Goal: Task Accomplishment & Management: Use online tool/utility

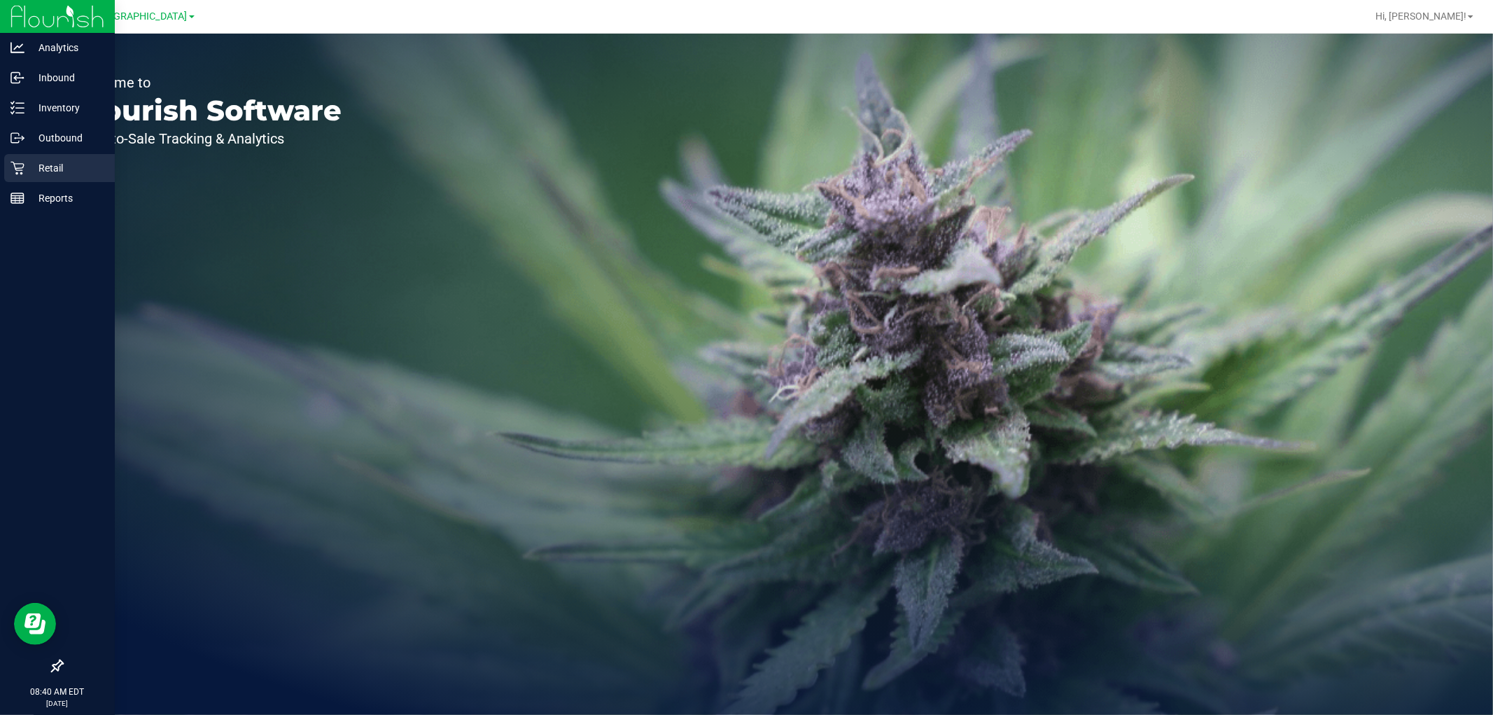
click at [51, 175] on p "Retail" at bounding box center [67, 168] width 84 height 17
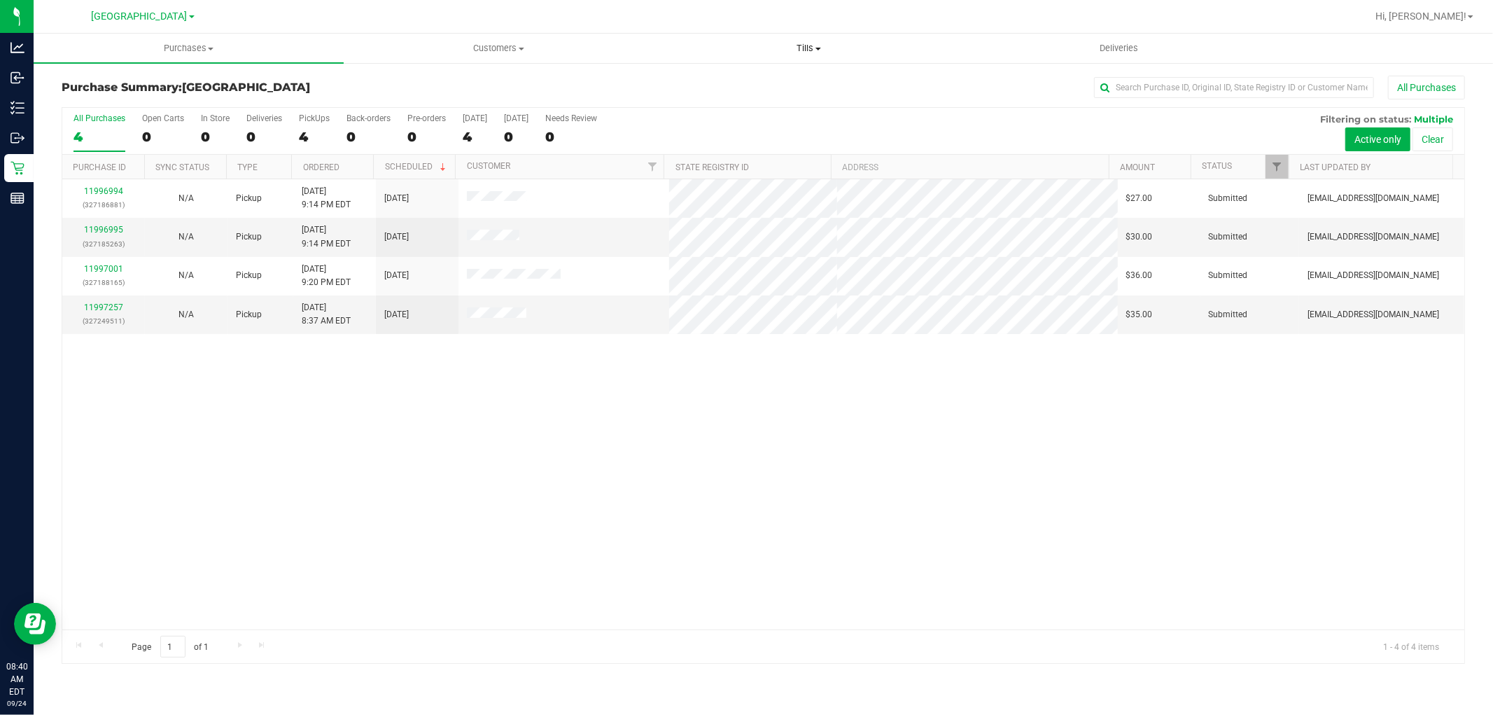
click at [800, 46] on span "Tills" at bounding box center [809, 48] width 309 height 13
click at [690, 82] on span "Manage tills" at bounding box center [701, 84] width 95 height 12
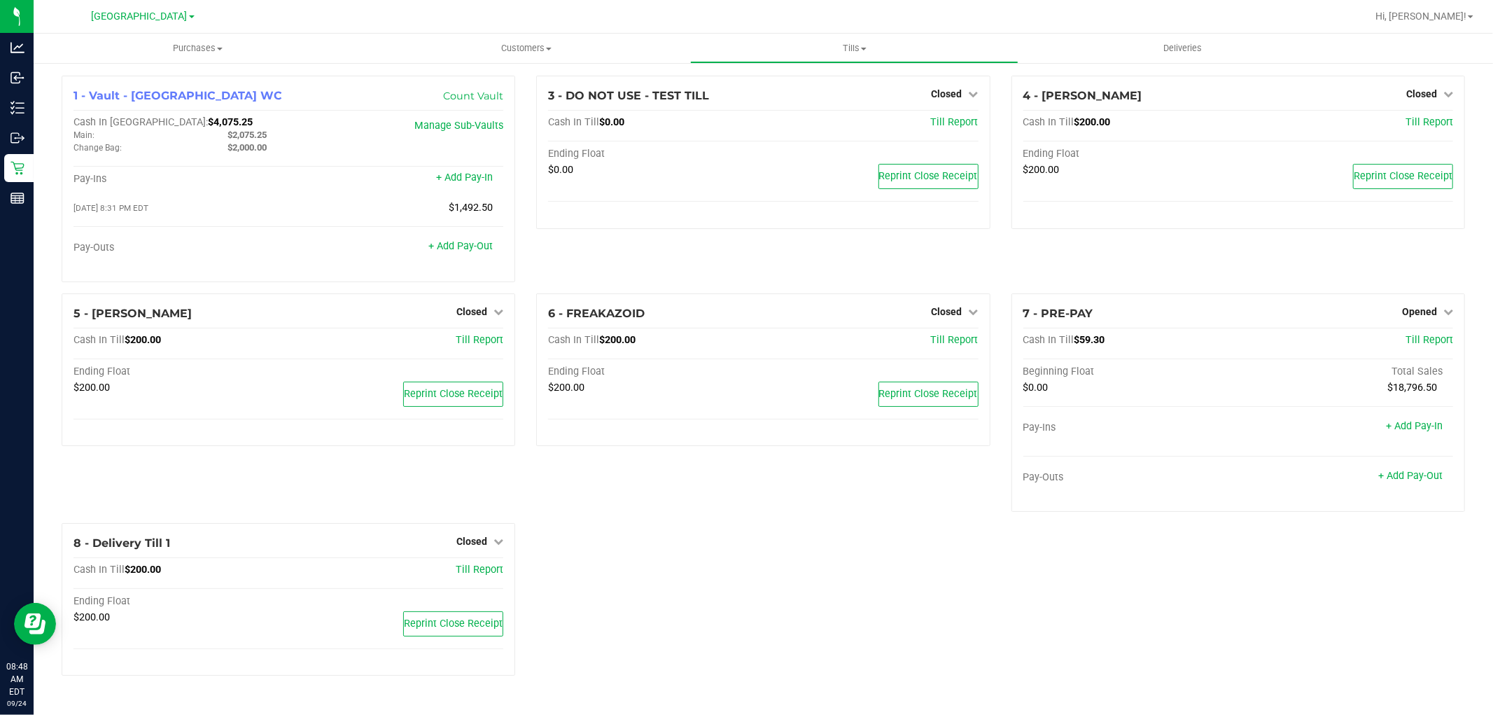
click at [1151, 263] on div "4 - [PERSON_NAME] Closed Open Till Cash In Till $200.00 Till Report Ending Floa…" at bounding box center [1238, 185] width 475 height 218
click at [1404, 95] on div "4 - [PERSON_NAME] Closed Open Till" at bounding box center [1239, 96] width 430 height 17
click at [1423, 95] on span "Closed" at bounding box center [1422, 93] width 31 height 11
click at [1409, 126] on link "Open Till" at bounding box center [1421, 123] width 37 height 11
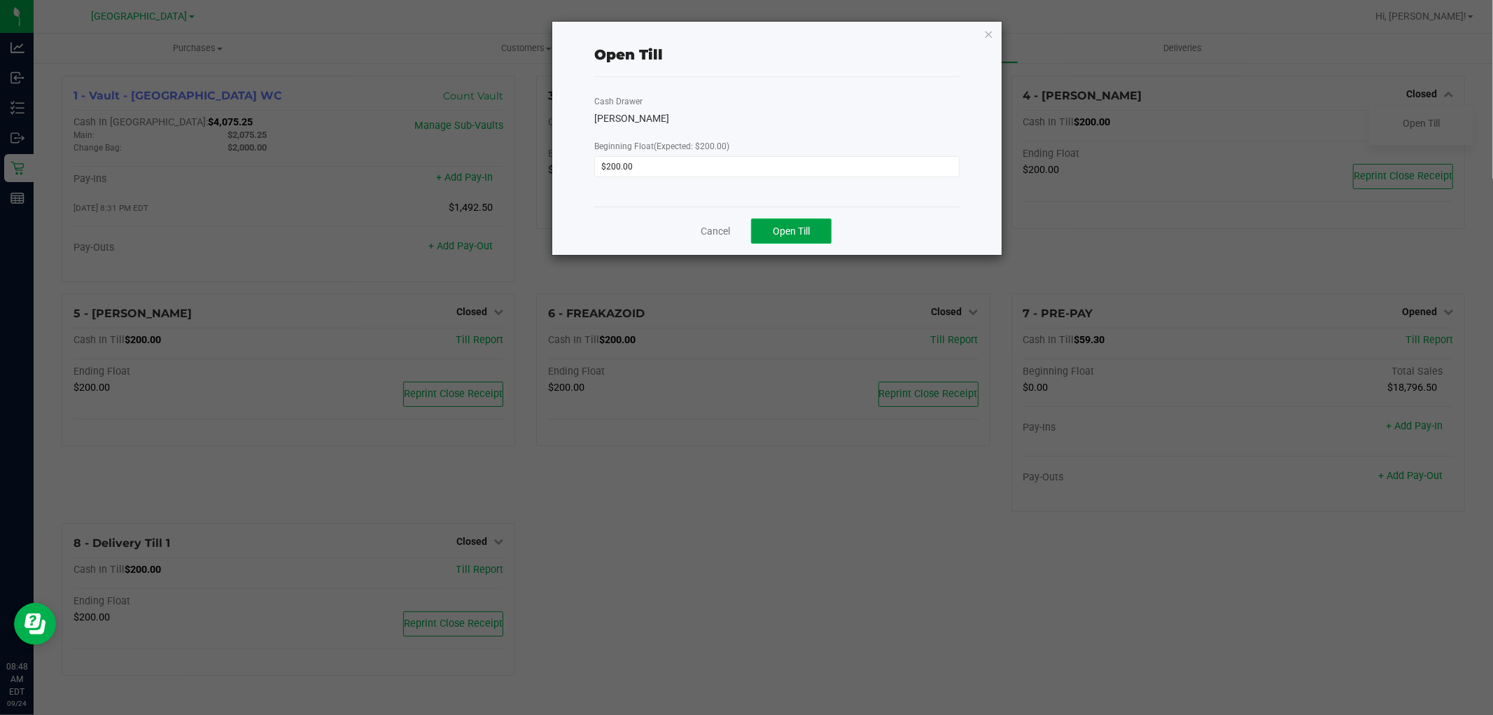
click at [804, 231] on span "Open Till" at bounding box center [791, 230] width 37 height 11
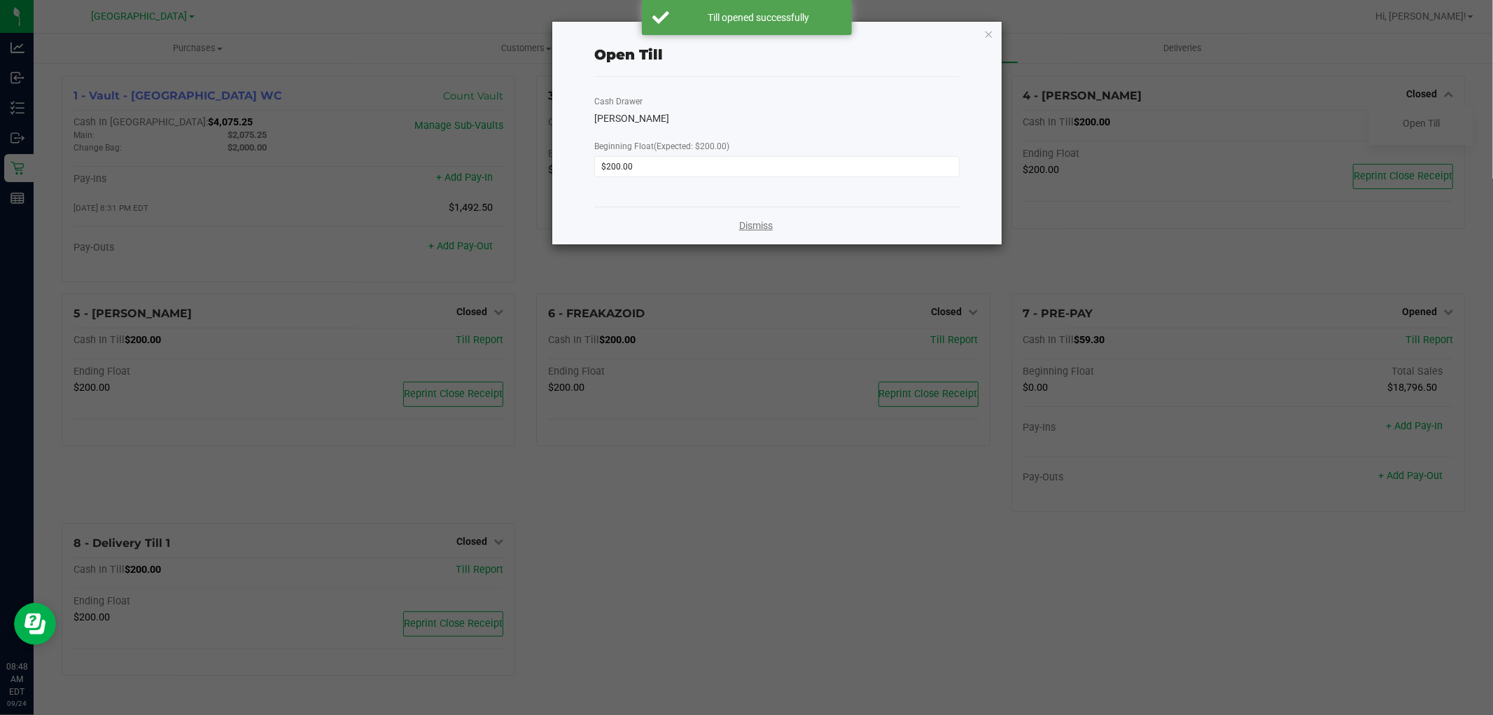
click at [746, 221] on link "Dismiss" at bounding box center [756, 225] width 34 height 15
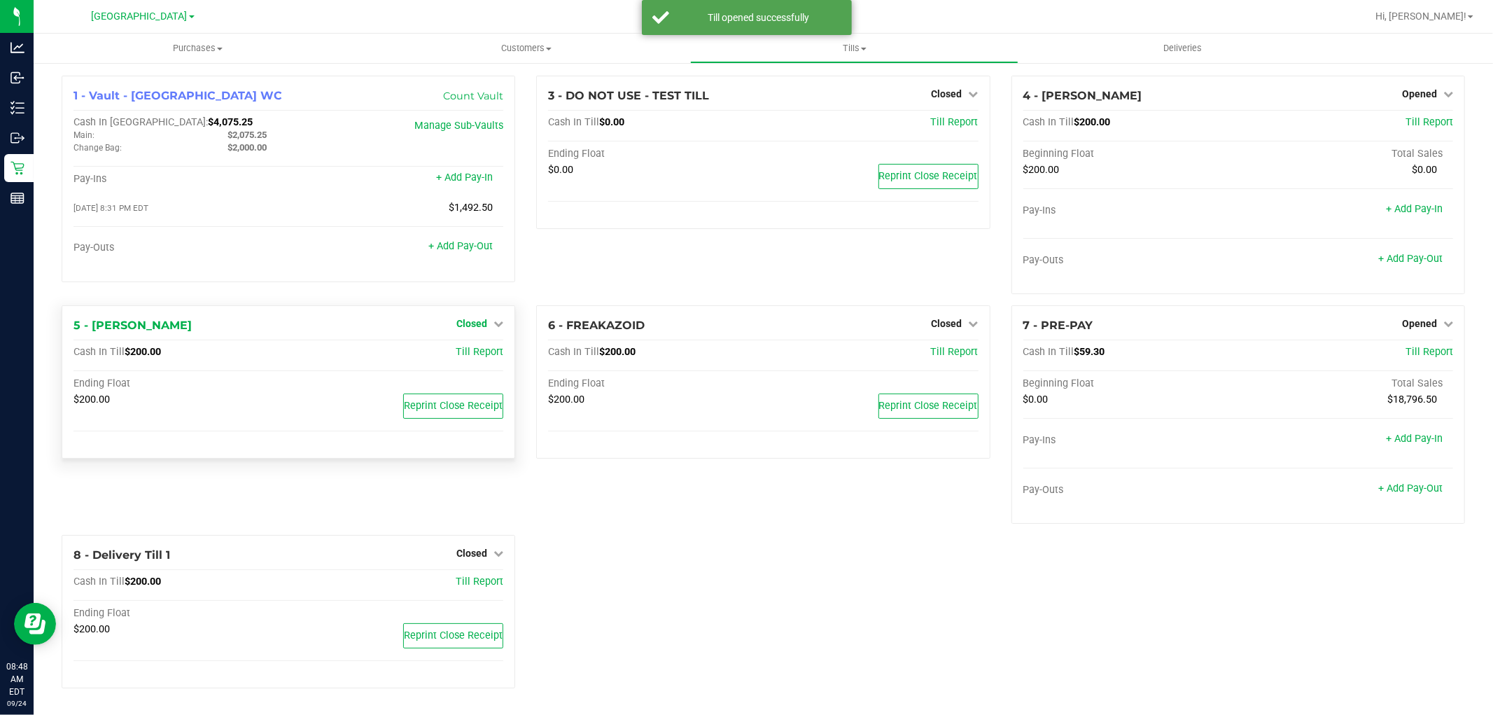
click at [470, 318] on span "Closed" at bounding box center [471, 323] width 31 height 11
click at [481, 350] on link "Open Till" at bounding box center [471, 352] width 37 height 11
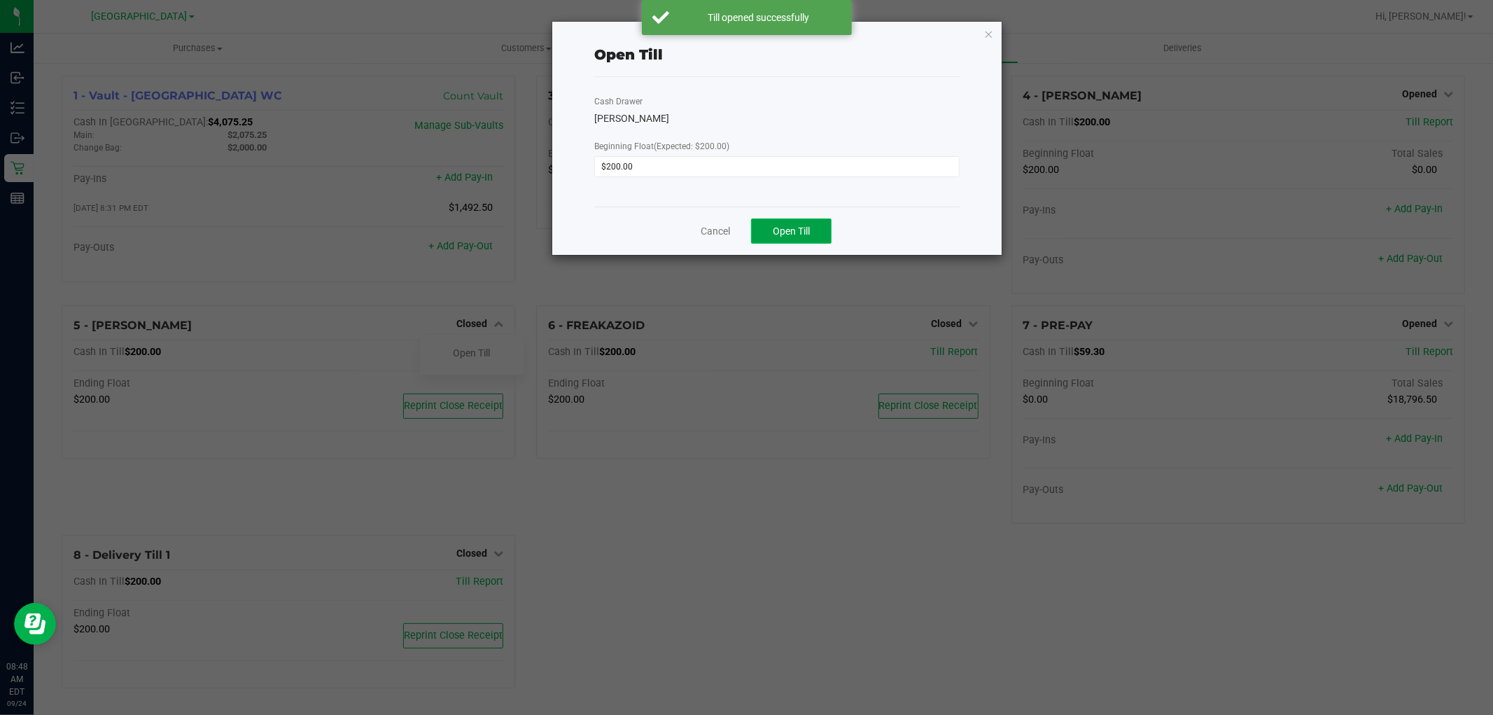
drag, startPoint x: 794, startPoint y: 225, endPoint x: 774, endPoint y: 239, distance: 24.1
click at [795, 227] on span "Open Till" at bounding box center [791, 230] width 37 height 11
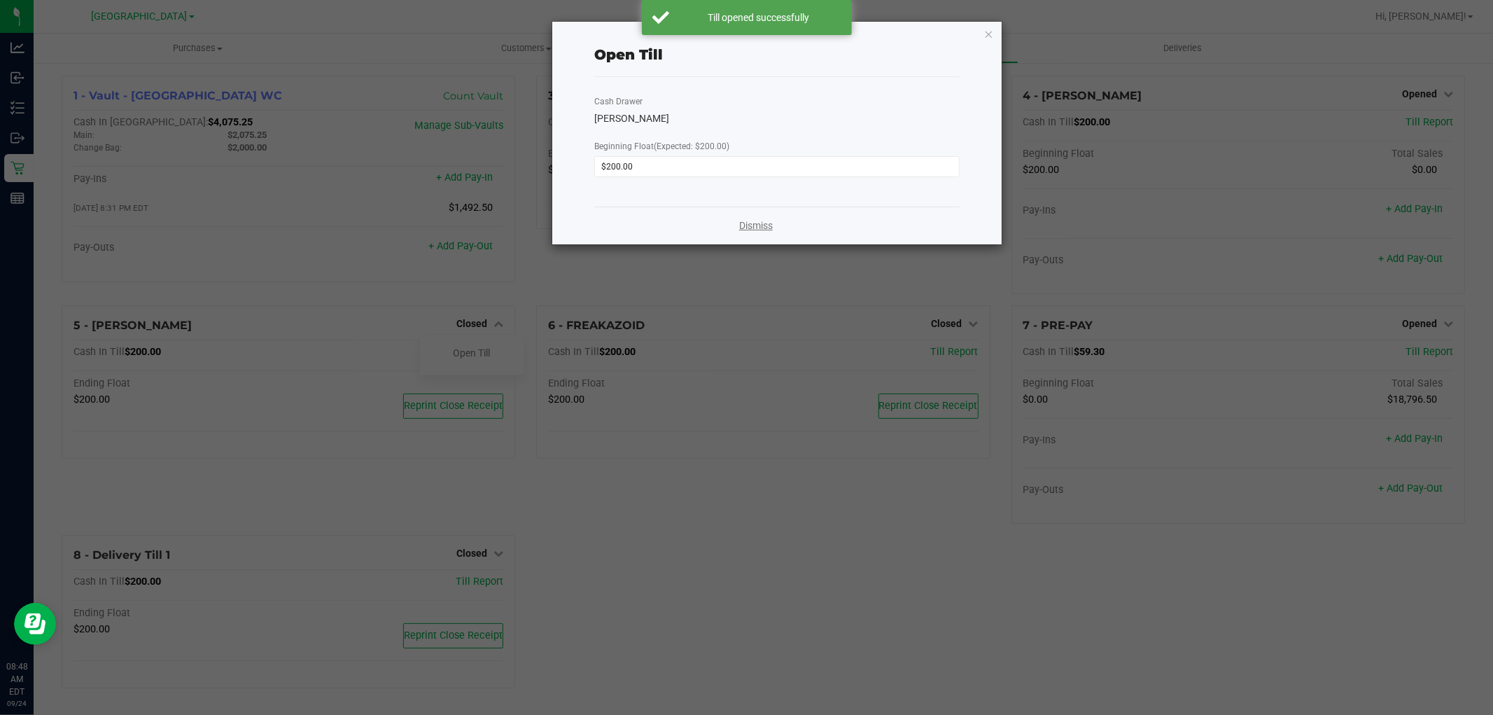
click at [750, 225] on link "Dismiss" at bounding box center [756, 225] width 34 height 15
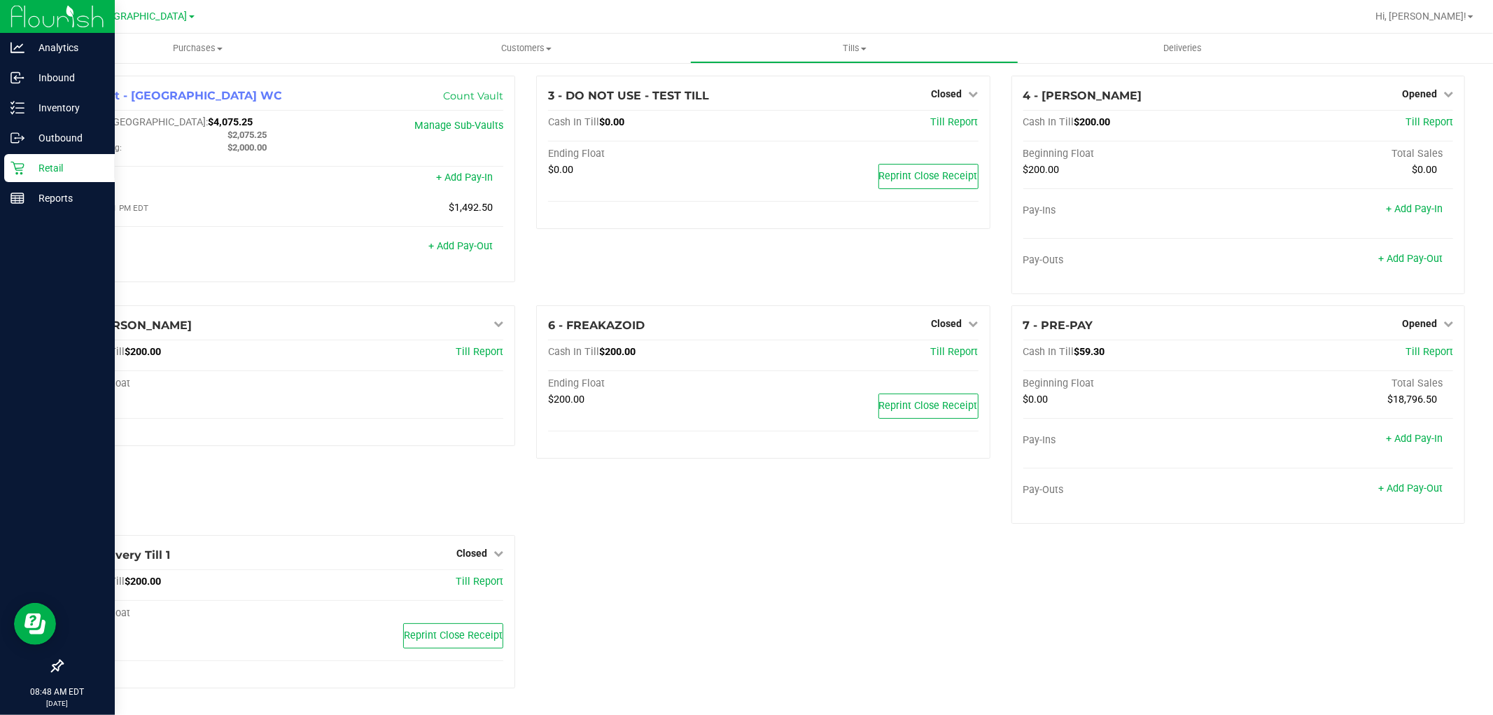
click at [31, 161] on p "Retail" at bounding box center [67, 168] width 84 height 17
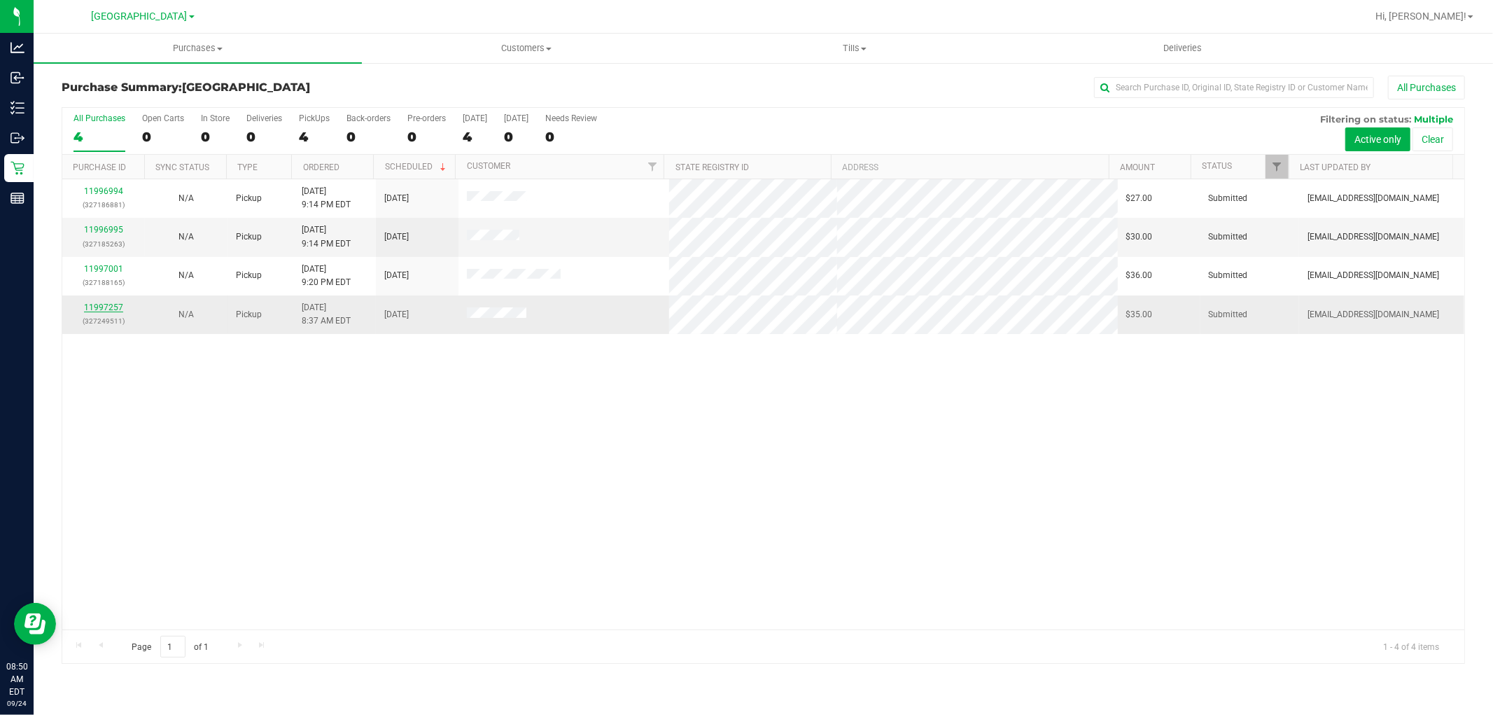
click at [114, 308] on link "11997257" at bounding box center [103, 307] width 39 height 10
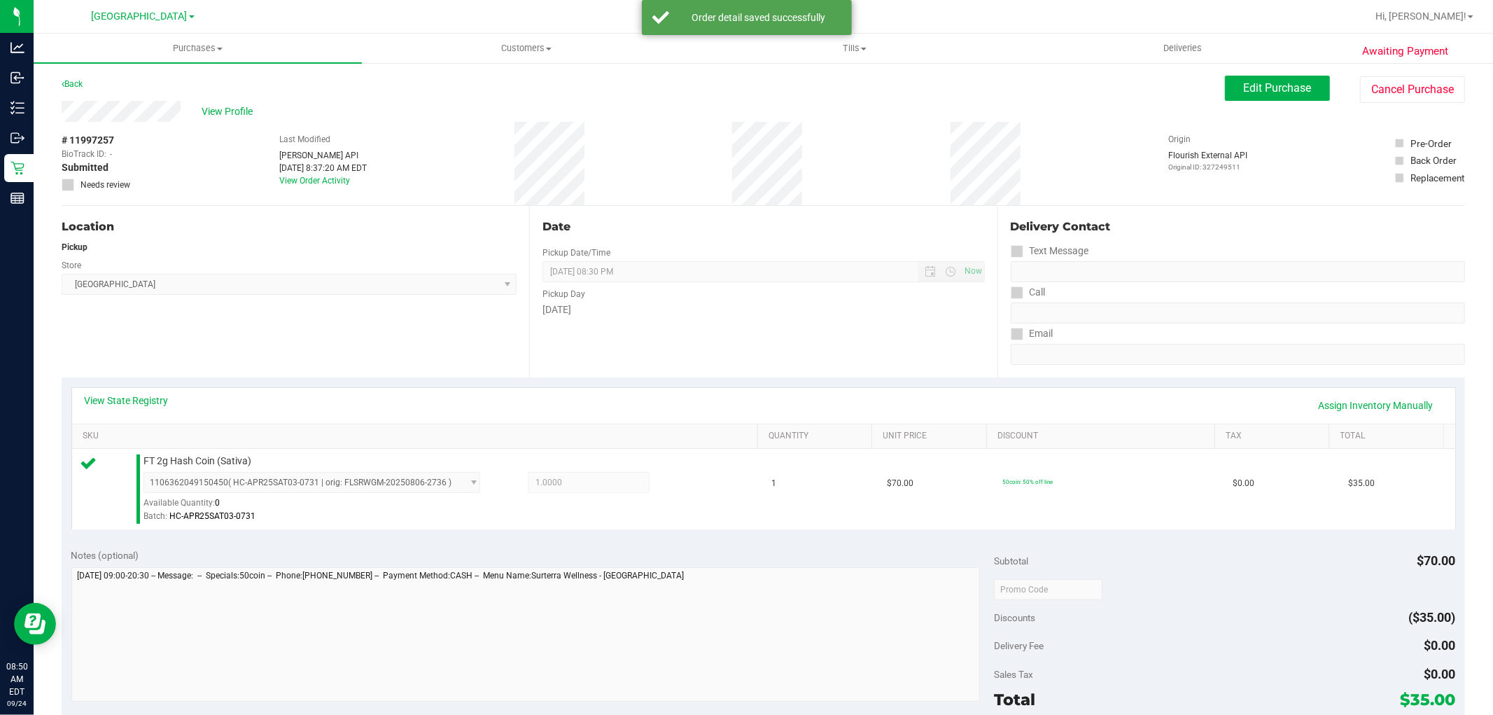
scroll to position [78, 0]
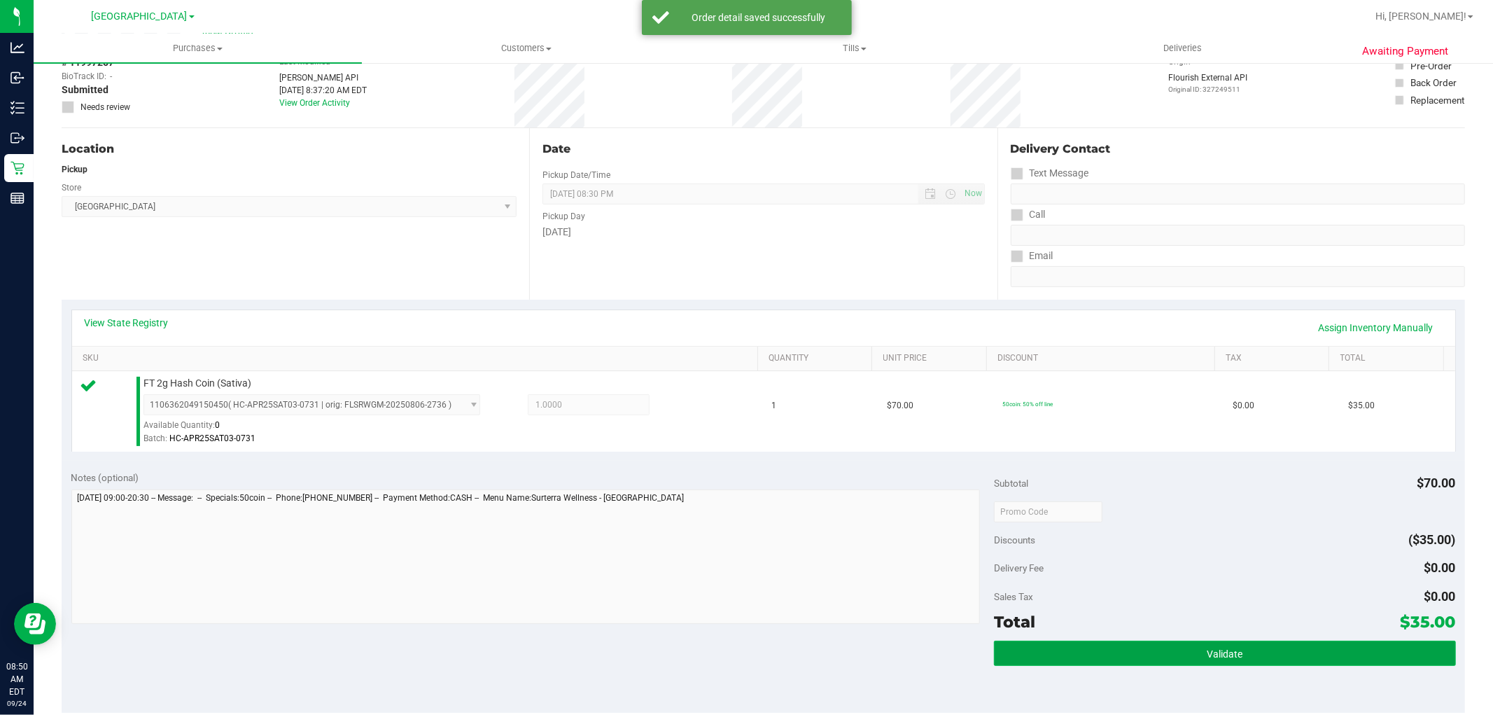
click at [1235, 647] on button "Validate" at bounding box center [1224, 653] width 461 height 25
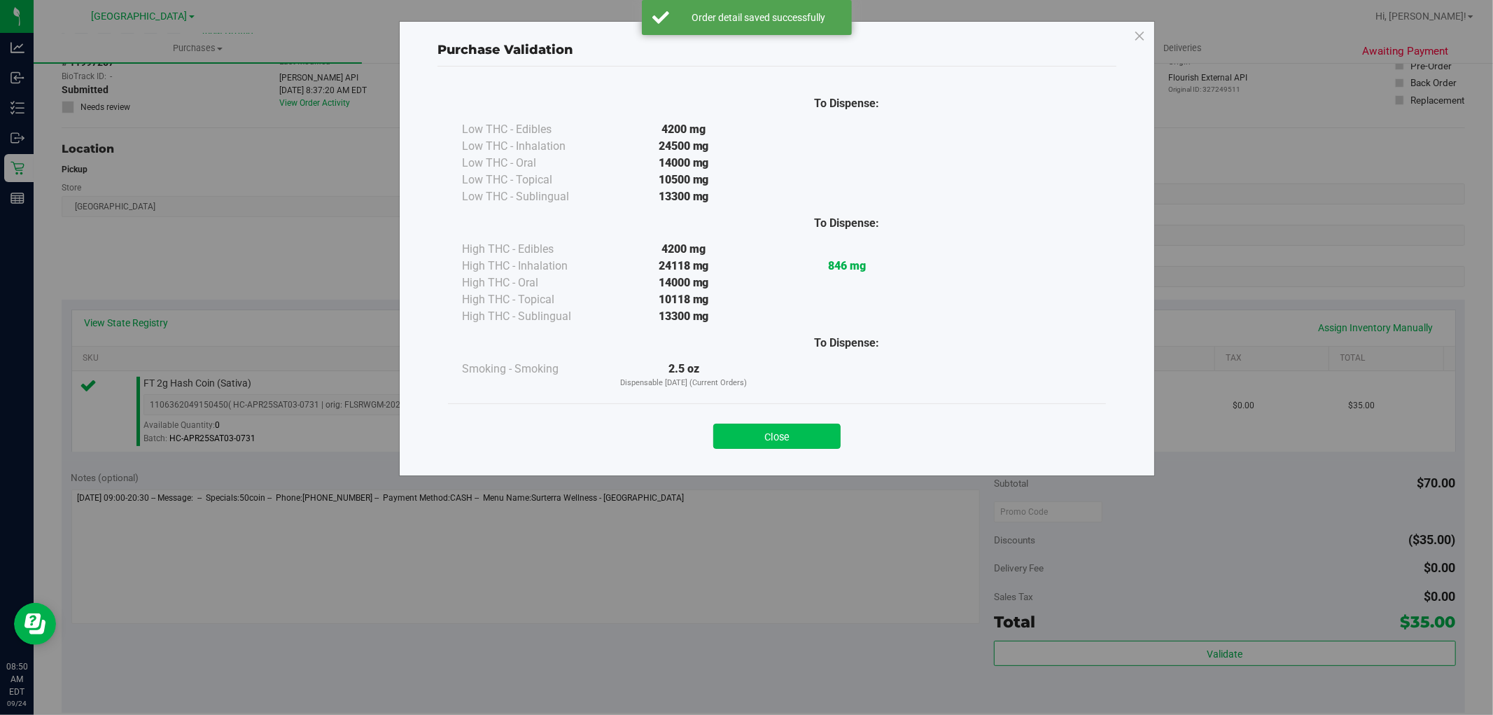
click at [772, 438] on button "Close" at bounding box center [776, 436] width 127 height 25
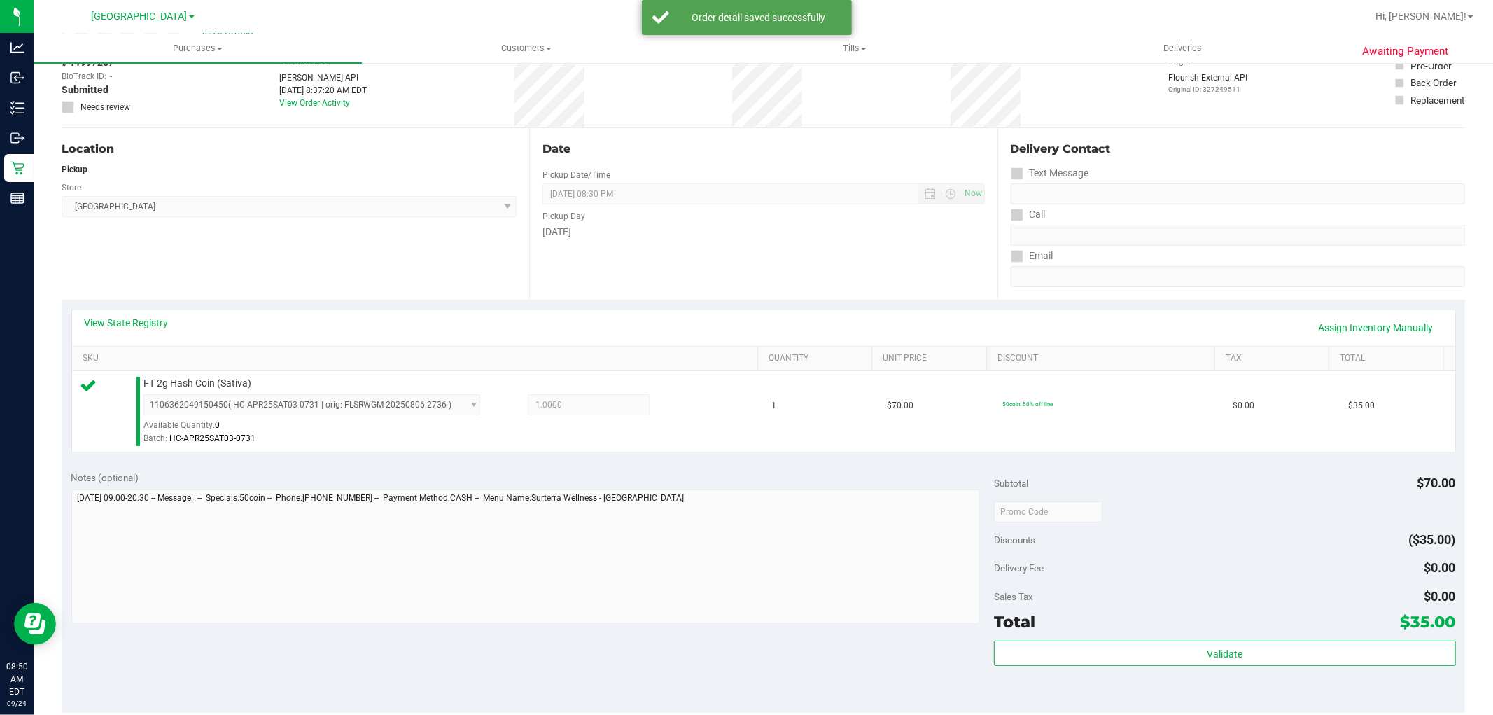
scroll to position [431, 0]
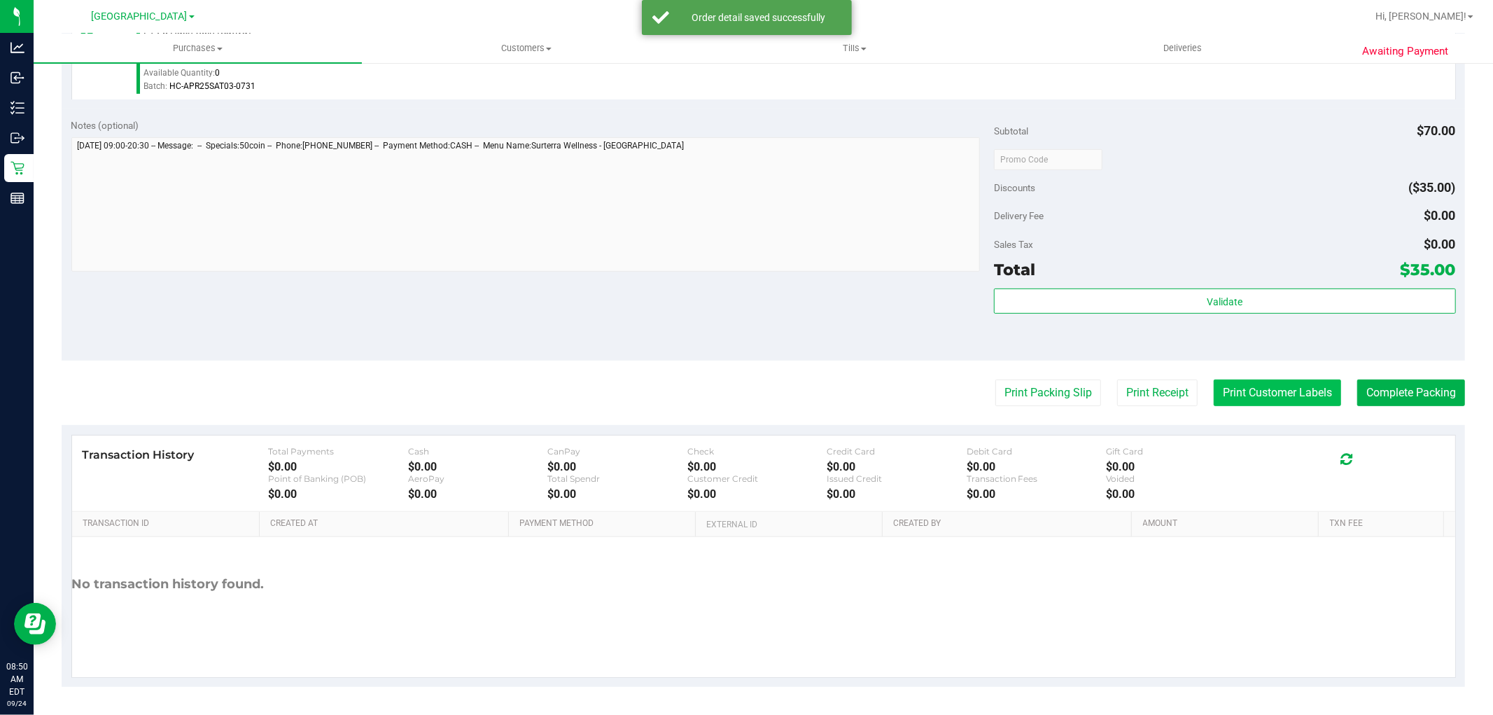
click at [1249, 399] on button "Print Customer Labels" at bounding box center [1277, 392] width 127 height 27
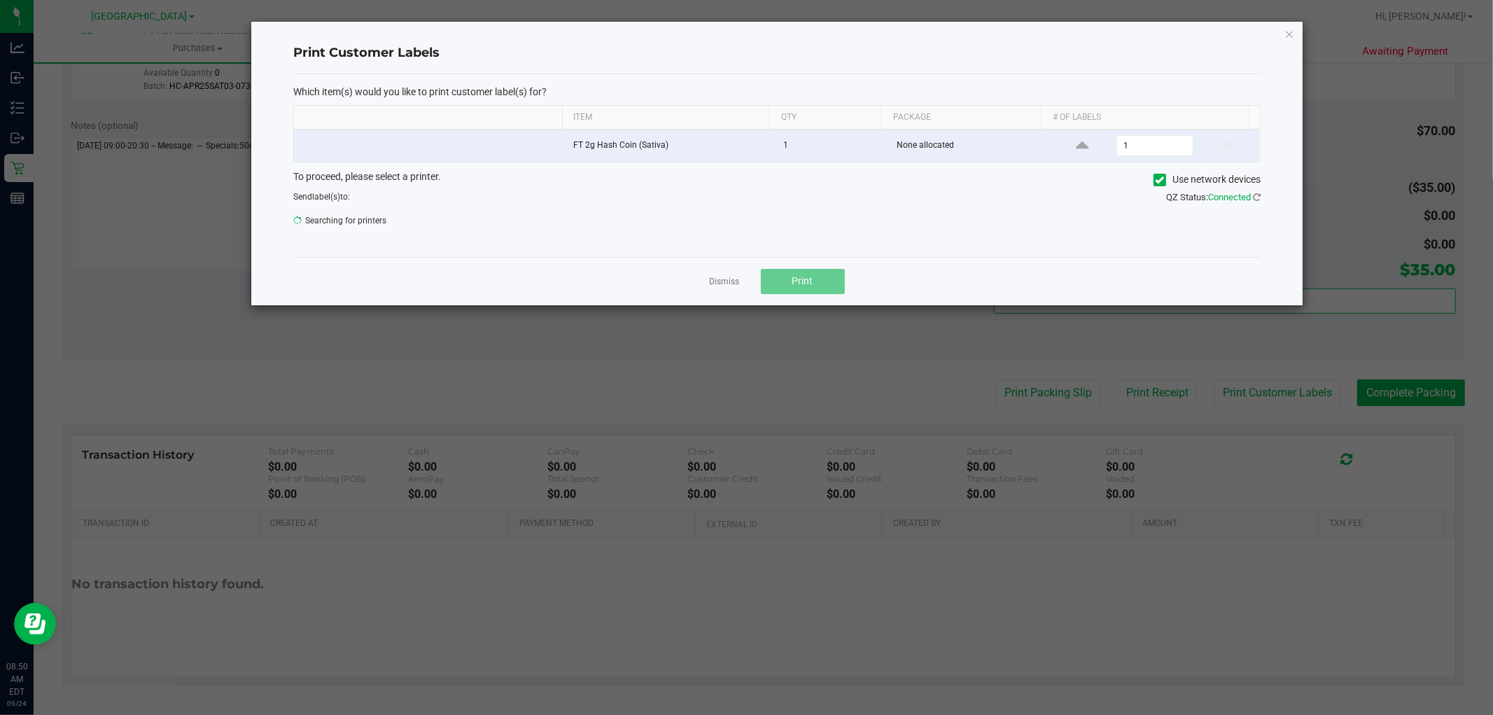
click at [716, 272] on div "Dismiss Print" at bounding box center [777, 281] width 968 height 48
click at [723, 292] on div "Dismiss Print" at bounding box center [777, 281] width 968 height 48
drag, startPoint x: 718, startPoint y: 285, endPoint x: 498, endPoint y: 296, distance: 220.8
click at [717, 284] on link "Dismiss" at bounding box center [725, 282] width 30 height 12
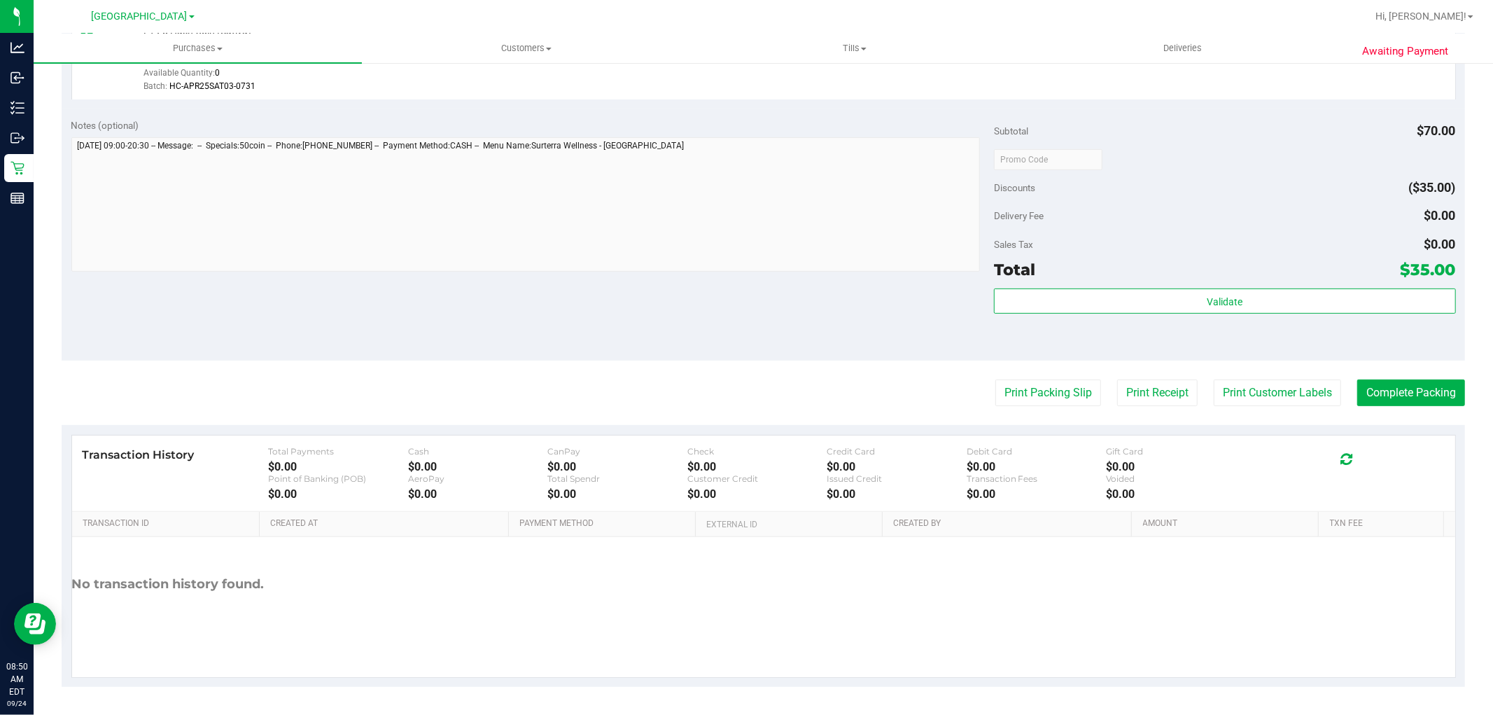
click at [523, 315] on div "Notes (optional) Subtotal $70.00 Discounts ($35.00) Delivery Fee $0.00 Sales Ta…" at bounding box center [764, 235] width 1404 height 252
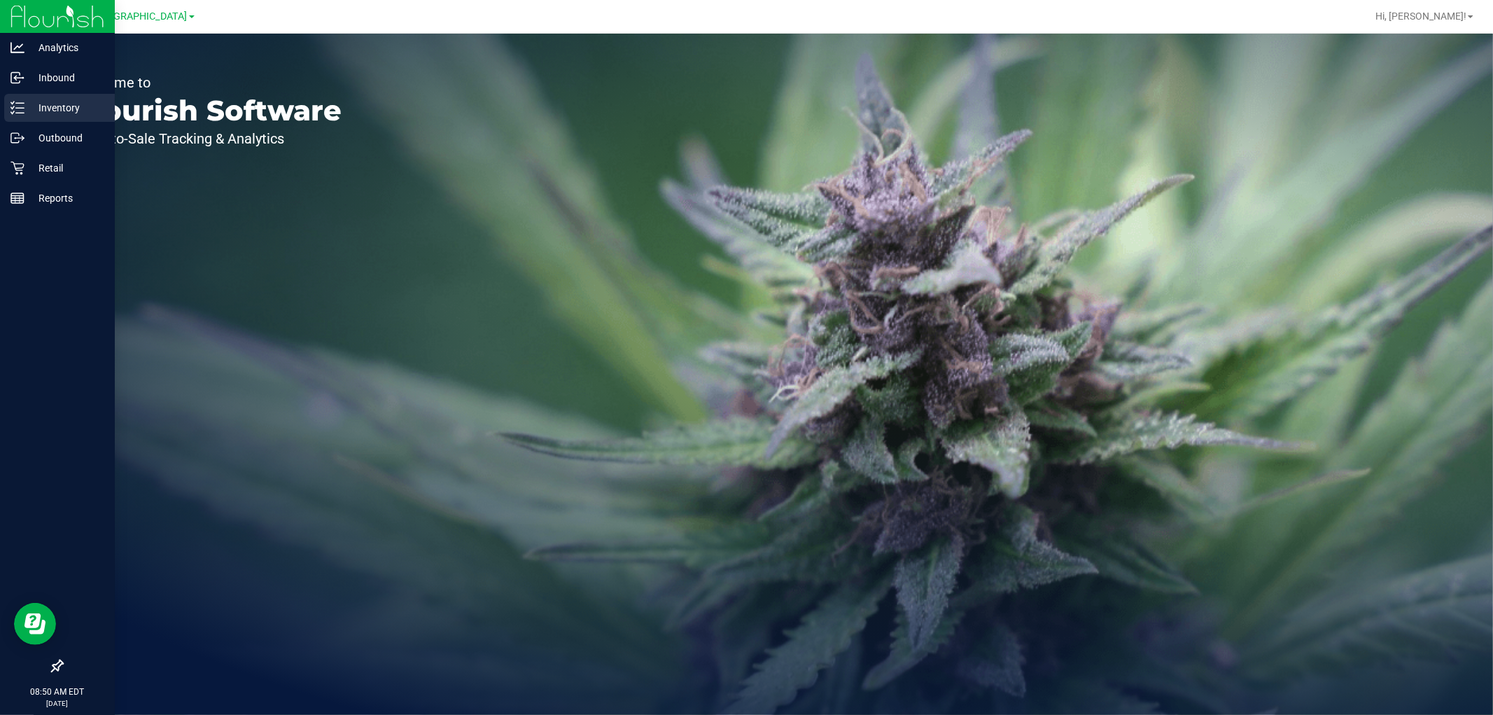
click at [60, 106] on p "Inventory" at bounding box center [67, 107] width 84 height 17
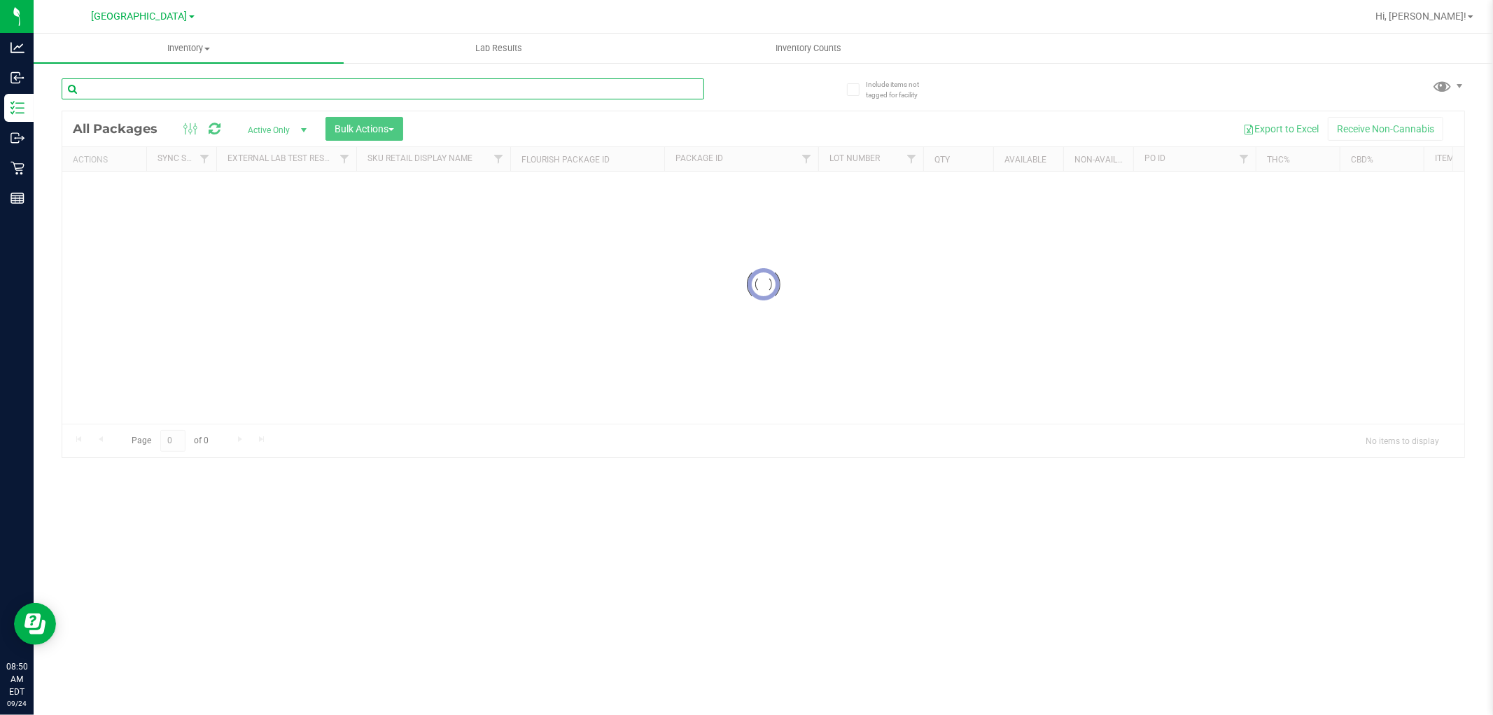
click at [184, 99] on input "text" at bounding box center [383, 88] width 643 height 21
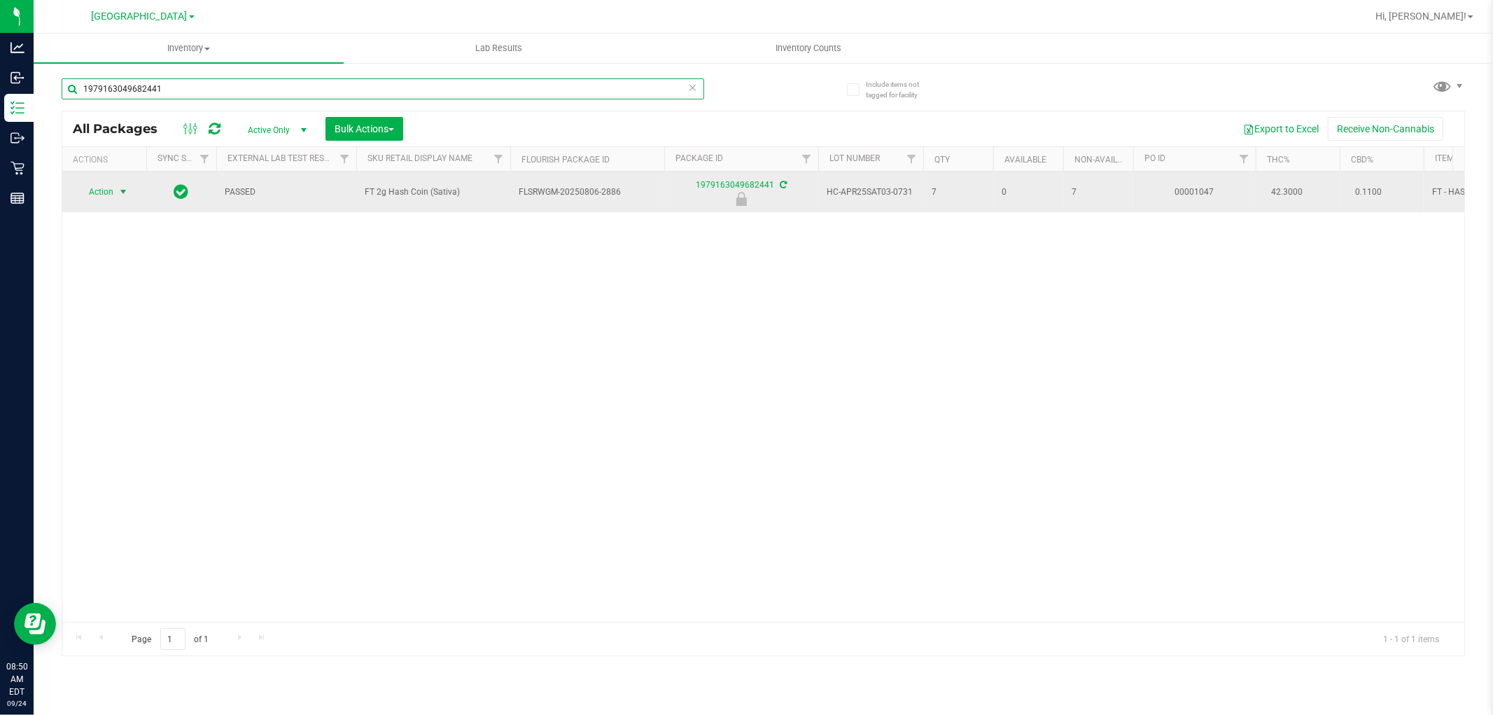
type input "1979163049682441"
click at [105, 183] on span "Action" at bounding box center [95, 192] width 38 height 20
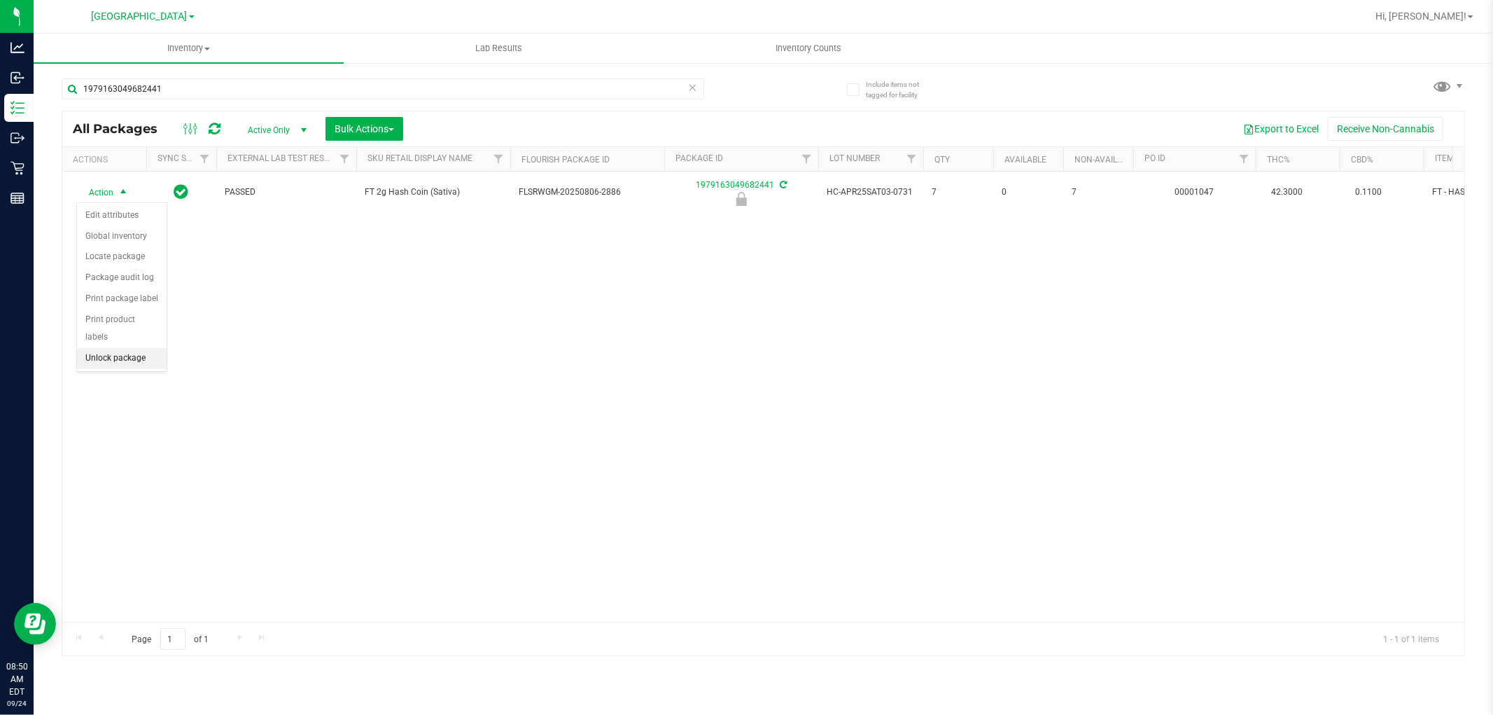
click at [106, 357] on li "Unlock package" at bounding box center [122, 358] width 90 height 21
